Goal: Contribute content: Contribute content

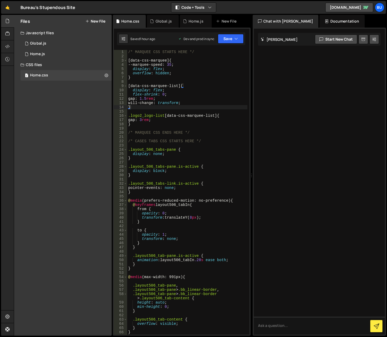
click at [33, 130] on div "Files New File Javascript files 1 Global.js 0 1 Home.js 0 CSS files 1 Home.css …" at bounding box center [63, 175] width 98 height 321
click at [100, 20] on button "New File" at bounding box center [95, 21] width 20 height 4
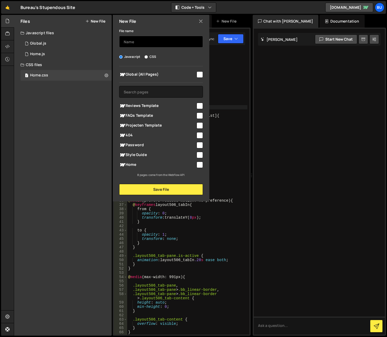
click at [137, 40] on input "text" at bounding box center [161, 42] width 84 height 12
type input "Over-ons"
click at [146, 55] on input "CSS" at bounding box center [145, 56] width 3 height 3
radio input "true"
click at [87, 166] on div "Files New File Javascript files 1 Global.js 0 1 Home.js 0 CSS files 1 Home.css …" at bounding box center [63, 175] width 98 height 321
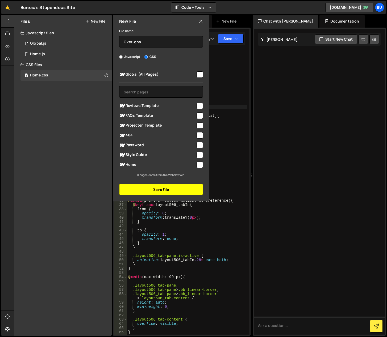
click at [166, 191] on button "Save File" at bounding box center [161, 189] width 84 height 11
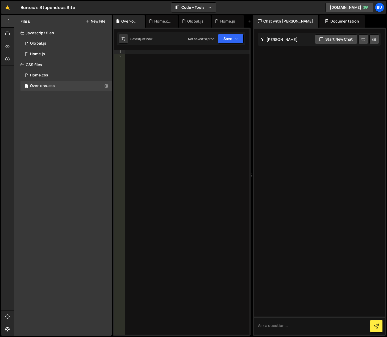
drag, startPoint x: 64, startPoint y: 129, endPoint x: 43, endPoint y: 81, distance: 52.2
click at [64, 129] on div "Files New File Javascript files 1 Global.js 0 1 Home.js 0 CSS files 0 Home.css …" at bounding box center [63, 175] width 98 height 321
drag, startPoint x: 73, startPoint y: 103, endPoint x: 85, endPoint y: 94, distance: 14.5
click at [74, 101] on div "Files New File Javascript files 1 Global.js 0 1 Home.js 0 CSS files Home.css 0" at bounding box center [63, 175] width 98 height 321
click at [107, 86] on icon at bounding box center [106, 85] width 4 height 5
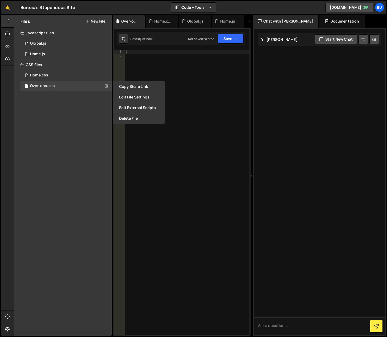
click at [126, 95] on button "Edit File Settings" at bounding box center [139, 97] width 52 height 11
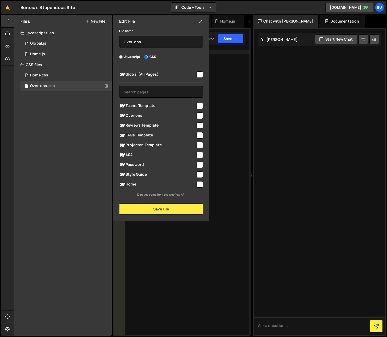
click at [198, 113] on input "checkbox" at bounding box center [199, 116] width 6 height 6
checkbox input "true"
click at [176, 210] on button "Save File" at bounding box center [161, 209] width 84 height 11
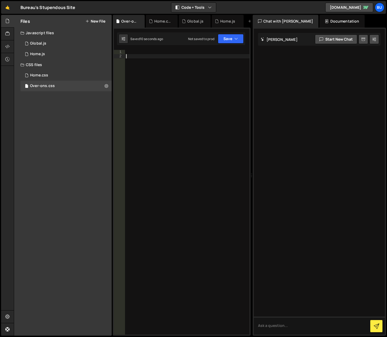
click at [175, 132] on div at bounding box center [187, 197] width 124 height 294
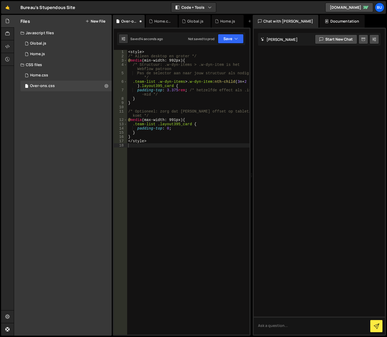
click at [157, 48] on div "XXXXXXXXXXXXXXXXXXXXXXXXXXXXXXXXXXXXXXXXXXXXXXXXXXXXXXXXXXXXXXXXXXXXXXXXXXXXXXX…" at bounding box center [182, 182] width 138 height 308
type textarea "<style>"
drag, startPoint x: 152, startPoint y: 52, endPoint x: 118, endPoint y: 51, distance: 34.0
click at [118, 51] on div "<style> 1 2 3 4 5 6 7 8 9 10 11 12 13 14 15 16 17 18 < style > /* Alleen deskto…" at bounding box center [182, 192] width 136 height 285
drag, startPoint x: 197, startPoint y: 56, endPoint x: 122, endPoint y: 54, distance: 74.7
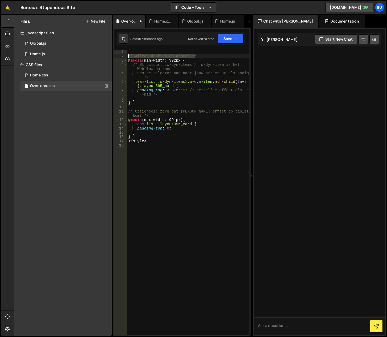
click at [122, 54] on div "1 2 3 4 5 6 7 8 9 10 11 12 13 14 15 16 17 18 /* Alleen desktop en groter */ @ m…" at bounding box center [182, 192] width 136 height 285
type textarea "/* Alleen desktop en groter */"
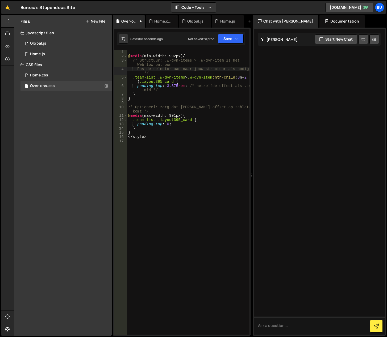
click at [184, 70] on div "@ media (min-width: 992px) { /* Structuur: .w-dyn-items > .w-dyn-item is het We…" at bounding box center [188, 197] width 122 height 294
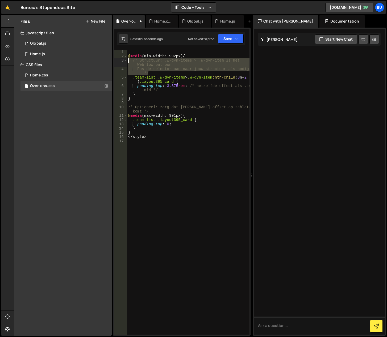
drag, startPoint x: 157, startPoint y: 73, endPoint x: 122, endPoint y: 60, distance: 37.6
click at [122, 60] on div "Pas de selector aan naar jouw structuur als nodig */ 1 2 3 4 5 6 7 8 9 10 11 12…" at bounding box center [182, 192] width 136 height 285
type textarea "/* Structuur: .w-dyn-items > .w-dyn-item is het Webflow patroon Pas de selector…"
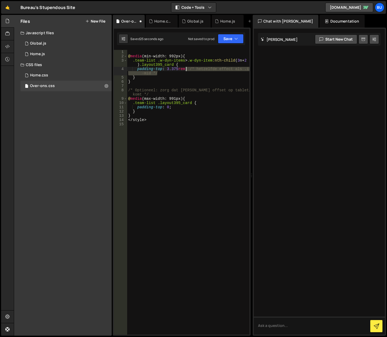
drag, startPoint x: 168, startPoint y: 74, endPoint x: 187, endPoint y: 69, distance: 19.7
click at [187, 69] on div "@ media (min-width: 992px) { .team-list .w-dyn-items > .w-dyn-item :nth-child (…" at bounding box center [188, 197] width 122 height 294
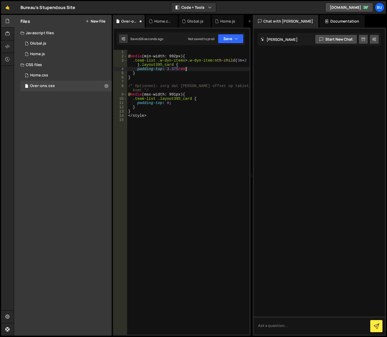
click at [148, 88] on div "@ media (min-width: 992px) { .team-list .w-dyn-items > .w-dyn-item :nth-child (…" at bounding box center [188, 197] width 122 height 294
type textarea "/* Optioneel: zorg dat er geen offset op tablet/mobiel komt */"
drag, startPoint x: 154, startPoint y: 91, endPoint x: 124, endPoint y: 87, distance: 31.0
click at [124, 87] on div "/* Optioneel: zorg dat er geen offset op tablet/mobiel komt */ 1 2 3 4 5 6 7 8 …" at bounding box center [182, 192] width 136 height 285
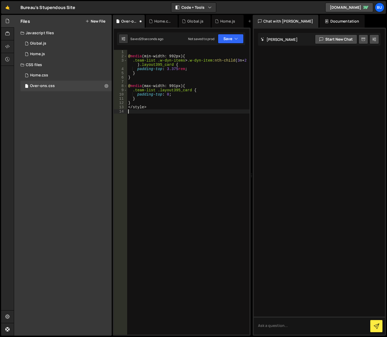
click at [158, 128] on div "@ media (min-width: 992px) { .team-list .w-dyn-items > .w-dyn-item :nth-child (…" at bounding box center [188, 197] width 122 height 294
click at [166, 104] on div "@ media (min-width: 992px) { .team-list .w-dyn-items > .w-dyn-item :nth-child (…" at bounding box center [188, 197] width 122 height 294
click at [167, 67] on div "@ media (min-width: 992px) { .team-list .w-dyn-items > .w-dyn-item :nth-child (…" at bounding box center [188, 197] width 122 height 294
click at [176, 69] on div "@ media (min-width: 992px) { .team-list .w-dyn-items > .w-dyn-item :nth-child (…" at bounding box center [188, 197] width 122 height 294
click at [162, 59] on div "@ media (min-width: 992px) { .team-list .w-dyn-items > .w-dyn-item :nth-child (…" at bounding box center [188, 197] width 122 height 294
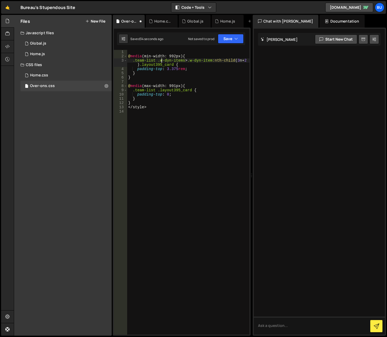
click at [170, 56] on div "@ media (min-width: 992px) { .team-list .w-dyn-items > .w-dyn-item :nth-child (…" at bounding box center [188, 197] width 122 height 294
drag, startPoint x: 155, startPoint y: 60, endPoint x: 136, endPoint y: 61, distance: 19.4
click at [136, 61] on div "@ media (min-width: 992px) { .team-list .w-dyn-items > .w-dyn-item :nth-child (…" at bounding box center [188, 197] width 122 height 294
type textarea ".layout395_grid-list .w-dyn-items > .w-dyn-item:nth-child(3n+2) .layout395_card…"
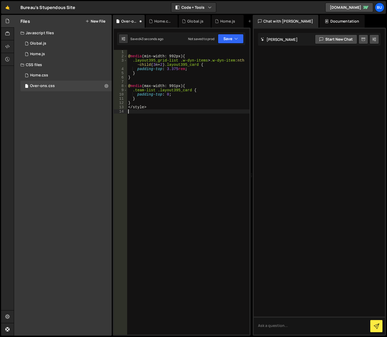
click at [159, 141] on div "@ media (min-width: 992px) { .layout395_grid-list .w-dyn-items > .w-dyn-item :n…" at bounding box center [188, 197] width 122 height 294
click at [239, 36] on button "Save" at bounding box center [231, 39] width 26 height 10
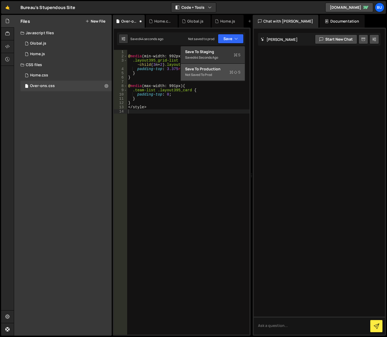
click at [217, 73] on div "Not saved to prod" at bounding box center [212, 75] width 55 height 6
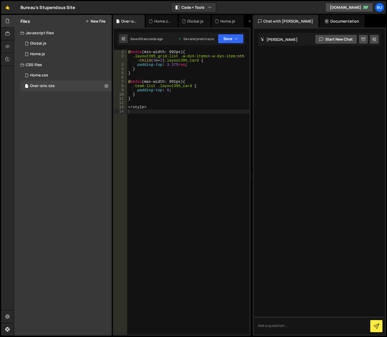
click at [153, 161] on div "@ media (min-width: 992px) { .layout395_grid-list .w-dyn-items > .w-dyn-item :n…" at bounding box center [188, 197] width 122 height 294
click at [173, 126] on div "@ media (min-width: 992px) { .layout395_grid-list .w-dyn-items > .w-dyn-item :n…" at bounding box center [188, 197] width 122 height 294
click at [185, 144] on div "@ media (min-width: 992px) { .layout395_grid-list .w-dyn-items > .w-dyn-item :n…" at bounding box center [188, 197] width 122 height 294
type textarea "</style>"
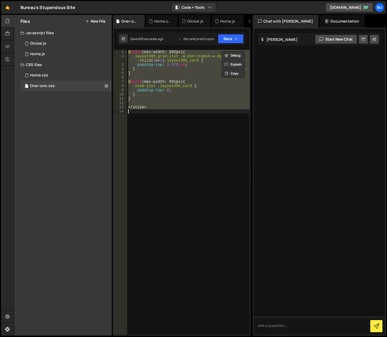
drag, startPoint x: 89, startPoint y: 105, endPoint x: 96, endPoint y: 91, distance: 14.9
click at [89, 104] on div "Files New File Javascript files 1 Global.js 0 1 Home.js 0 CSS files Home.css 0" at bounding box center [63, 175] width 98 height 321
click at [105, 84] on icon at bounding box center [106, 85] width 4 height 5
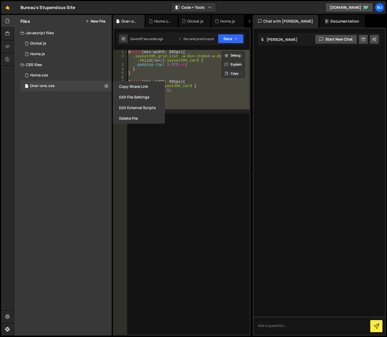
click at [125, 117] on button "Delete File" at bounding box center [139, 118] width 52 height 11
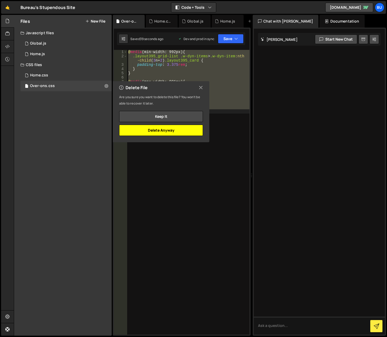
click at [156, 131] on button "Delete Anyway" at bounding box center [161, 130] width 84 height 11
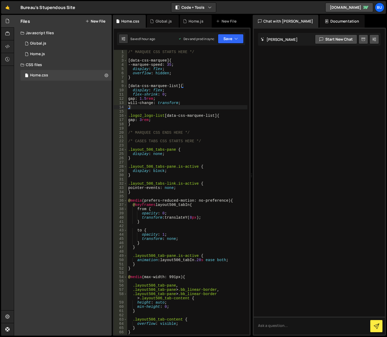
click at [79, 128] on div "Files New File Javascript files 1 Global.js 0 1 Home.js 0 CSS files Home.css 0" at bounding box center [63, 175] width 98 height 321
click at [44, 133] on div "Files New File Javascript files 1 Global.js 0 1 Home.js 0 CSS files Home.css 0" at bounding box center [63, 175] width 98 height 321
click at [233, 42] on button "Save" at bounding box center [231, 39] width 26 height 10
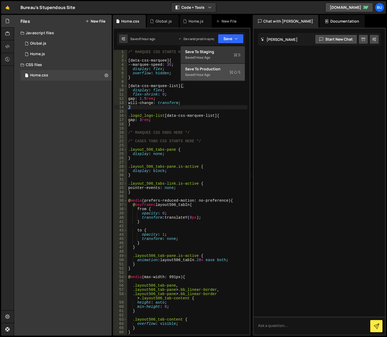
click at [223, 72] on div "Saved 1 hour ago" at bounding box center [212, 75] width 55 height 6
